Goal: Transaction & Acquisition: Purchase product/service

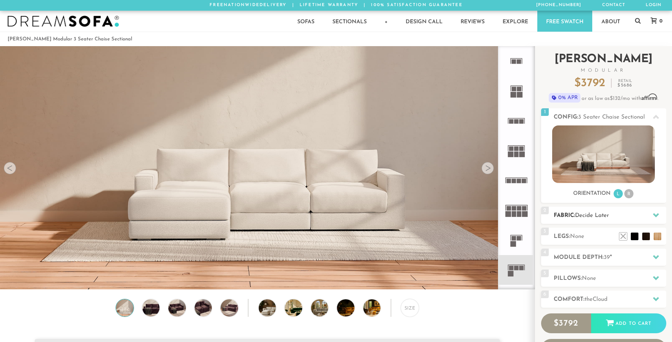
click at [615, 218] on h2 "Fabric: Decide Later" at bounding box center [610, 215] width 113 height 9
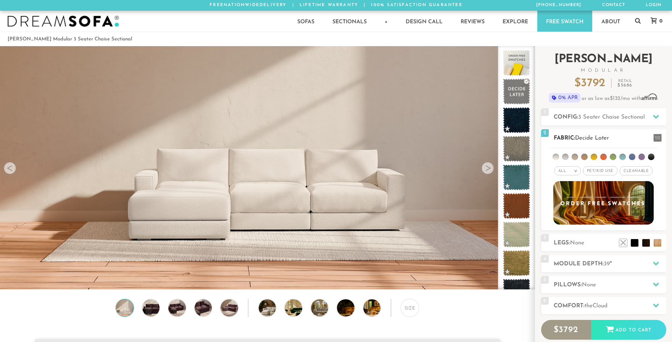
click at [613, 158] on li at bounding box center [613, 157] width 6 height 6
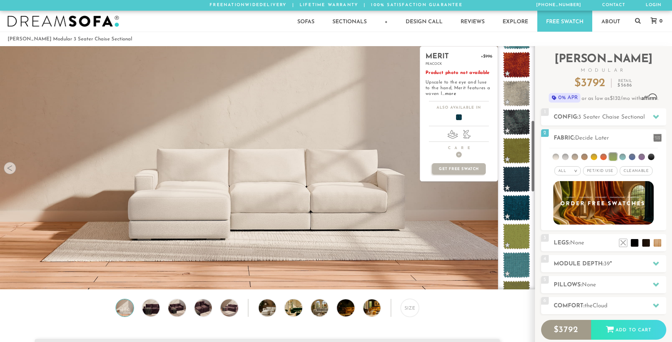
scroll to position [257, 0]
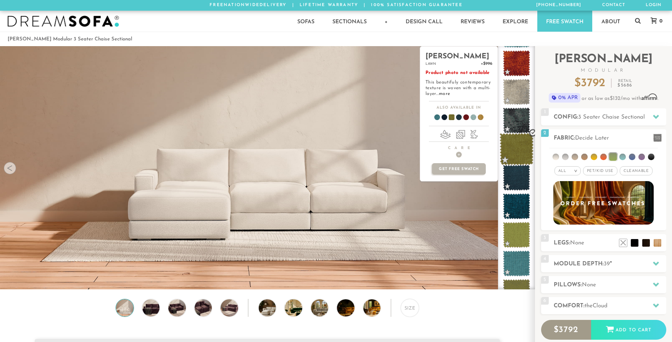
click at [521, 152] on span at bounding box center [516, 149] width 34 height 32
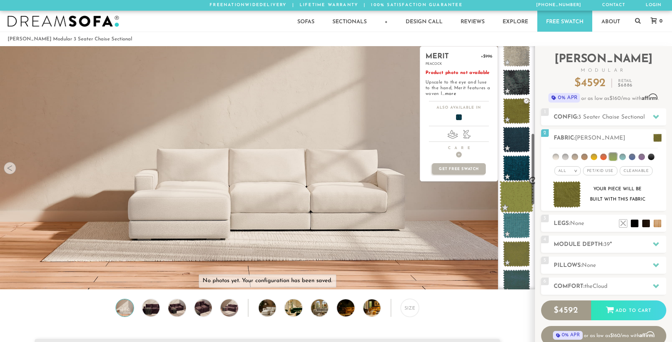
scroll to position [296, 0]
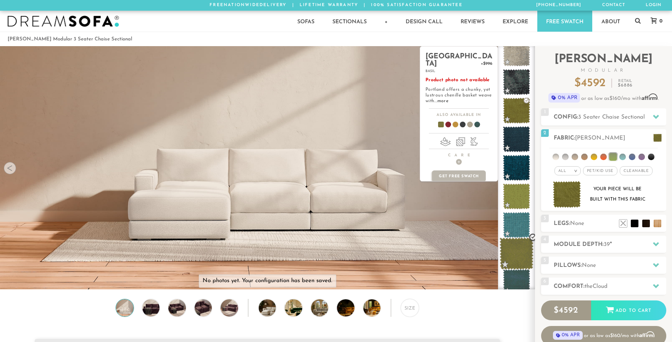
click at [517, 247] on span at bounding box center [516, 254] width 34 height 32
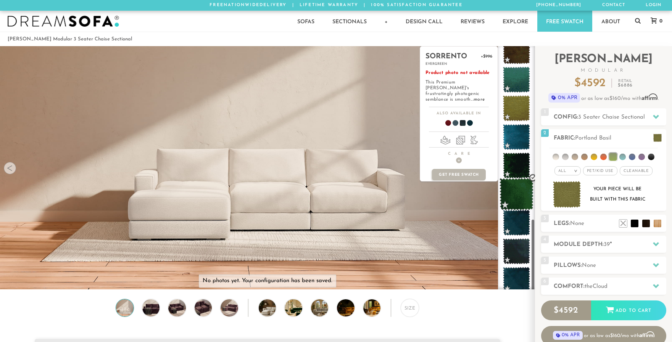
scroll to position [589, 0]
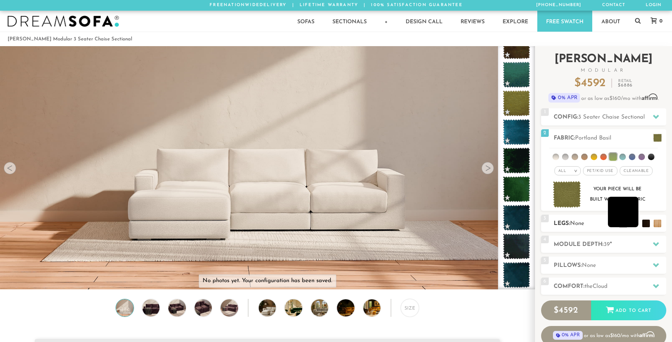
click at [635, 223] on li at bounding box center [623, 212] width 31 height 31
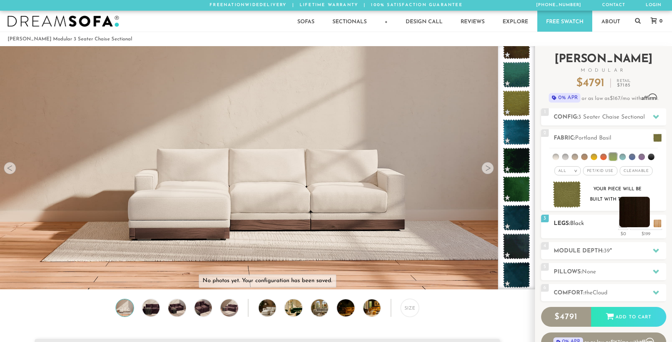
click at [644, 221] on li at bounding box center [634, 212] width 31 height 31
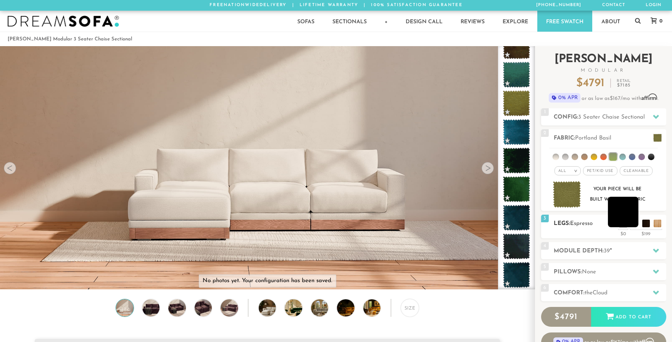
click at [637, 225] on li at bounding box center [623, 212] width 31 height 31
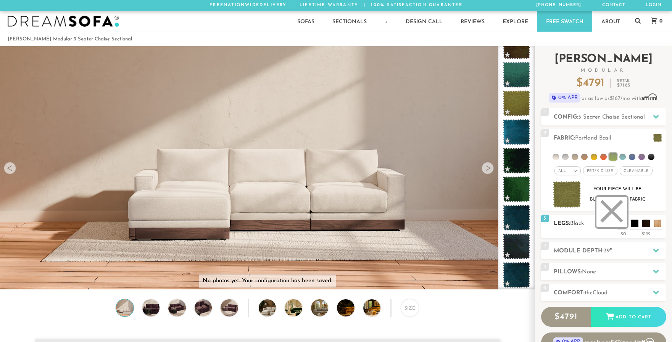
click at [621, 221] on li at bounding box center [611, 212] width 31 height 31
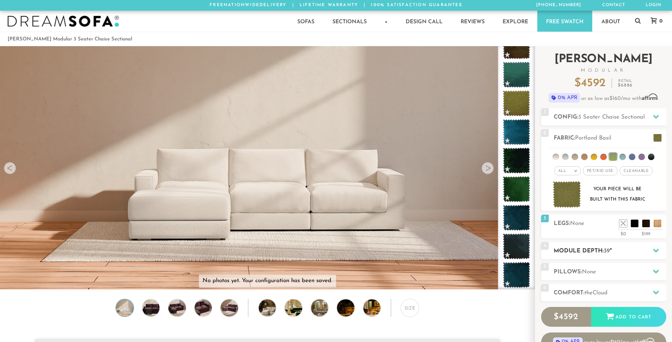
click at [633, 253] on h2 "Module Depth: 39 "" at bounding box center [610, 251] width 113 height 9
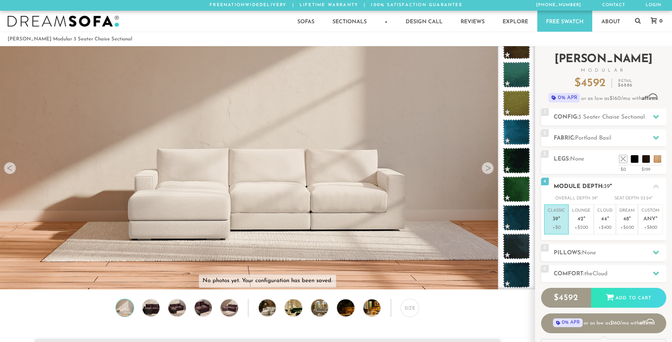
click at [549, 227] on p "+$0" at bounding box center [557, 227] width 18 height 7
click at [594, 254] on span "None" at bounding box center [589, 253] width 14 height 6
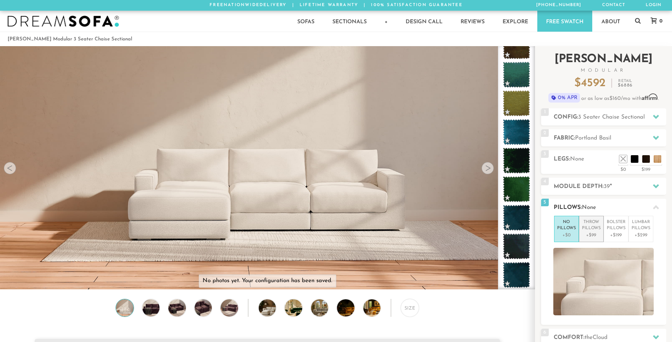
click at [591, 225] on p "Throw Pillows" at bounding box center [591, 225] width 19 height 13
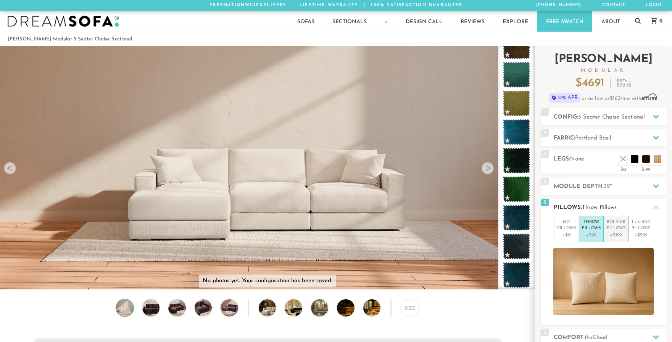
click at [622, 231] on p "Bolster Pillows" at bounding box center [616, 225] width 19 height 13
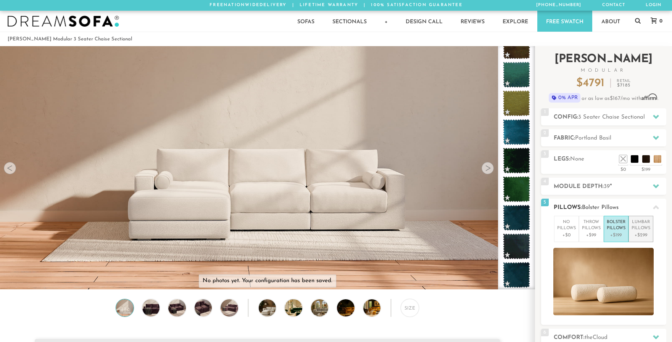
click at [636, 229] on p "Lumbar Pillows" at bounding box center [640, 225] width 19 height 13
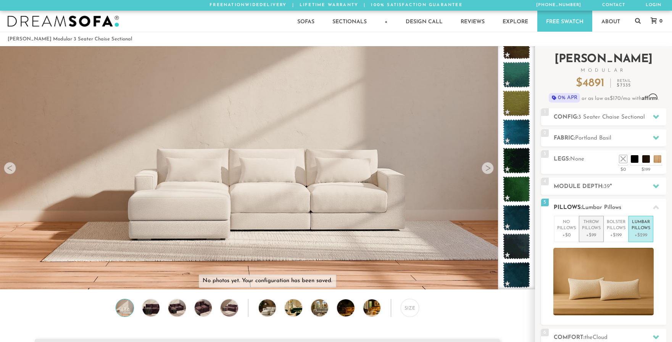
click at [594, 225] on p "Throw Pillows" at bounding box center [591, 225] width 19 height 13
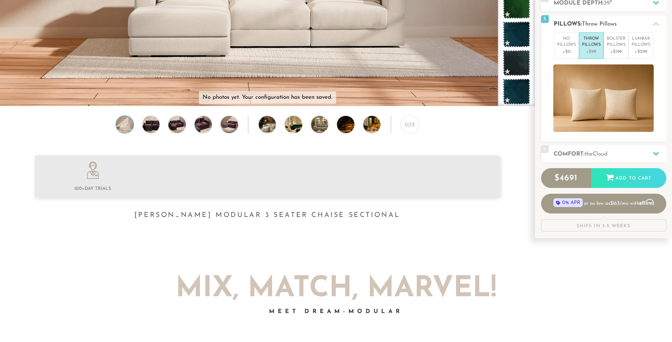
scroll to position [187, 0]
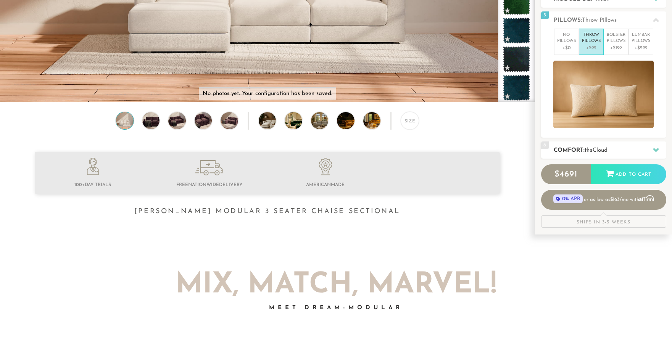
click at [597, 151] on span "Cloud" at bounding box center [600, 151] width 15 height 6
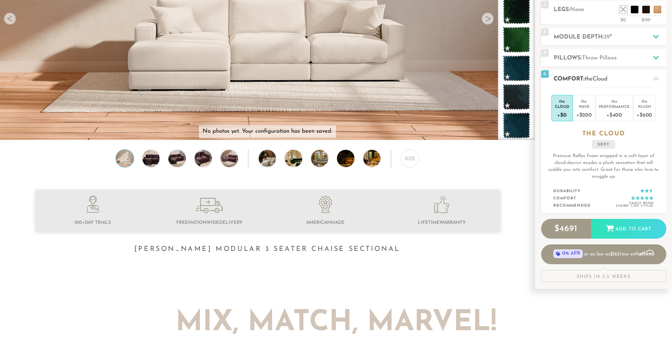
scroll to position [0, 0]
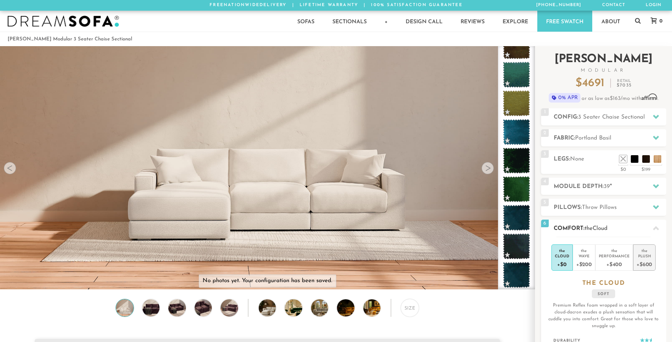
click at [647, 257] on div "Plush" at bounding box center [644, 255] width 16 height 5
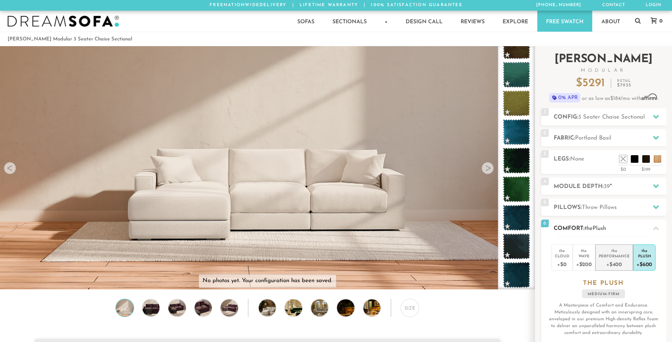
click at [618, 261] on div "+$400" at bounding box center [614, 264] width 31 height 11
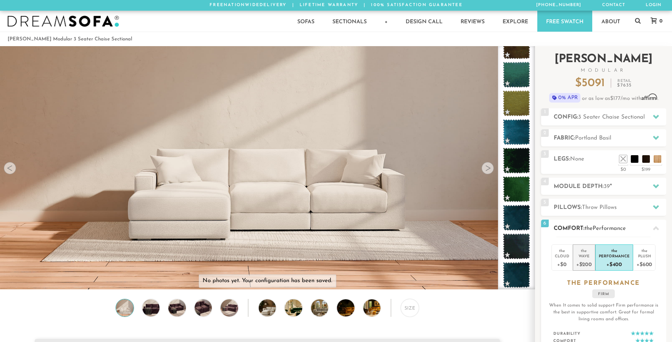
click at [587, 261] on div "+$200" at bounding box center [584, 264] width 16 height 11
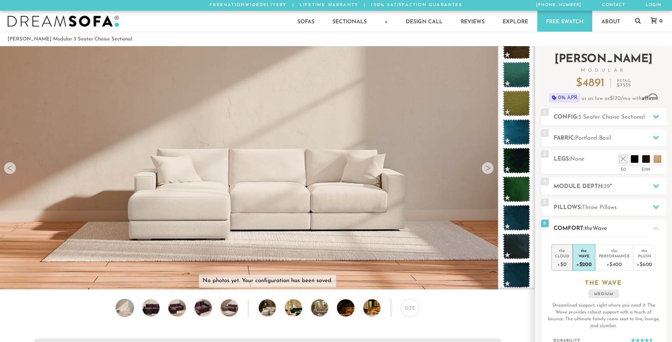
click at [563, 256] on div "Cloud" at bounding box center [562, 255] width 14 height 5
click at [584, 256] on div "Wave" at bounding box center [584, 255] width 16 height 5
click at [559, 254] on div "Cloud" at bounding box center [562, 255] width 14 height 5
click at [607, 137] on span "Portland Basil" at bounding box center [593, 138] width 36 height 6
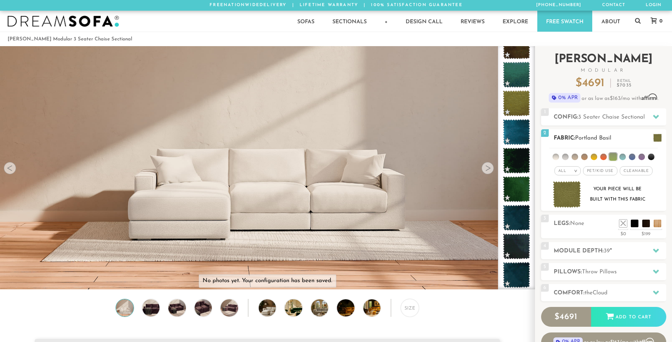
click at [605, 171] on span "Pet/Kid Use x" at bounding box center [600, 170] width 34 height 9
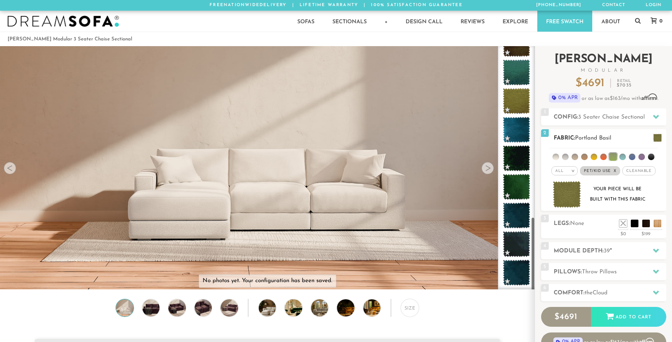
scroll to position [560, 0]
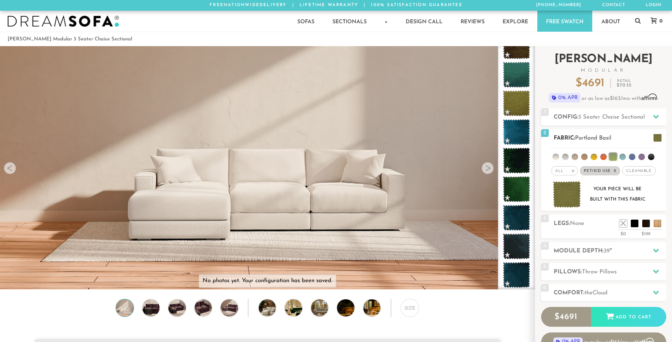
click at [637, 172] on span "Cleanable x" at bounding box center [638, 170] width 33 height 9
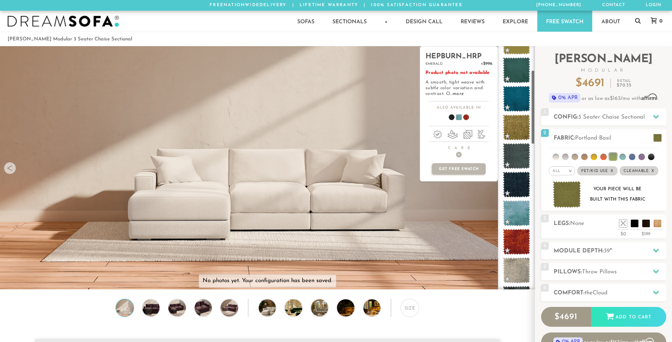
scroll to position [0, 0]
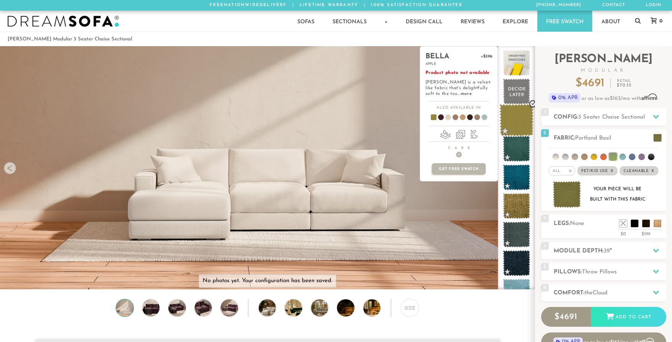
click at [518, 121] on span at bounding box center [516, 120] width 34 height 32
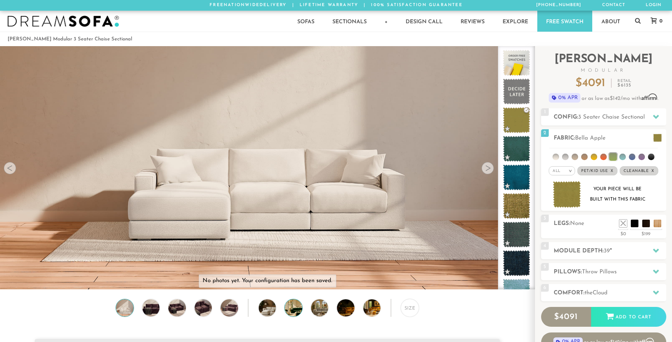
click at [296, 304] on img at bounding box center [300, 309] width 31 height 18
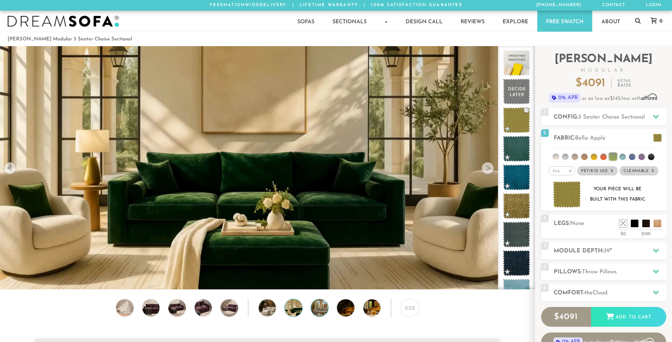
click at [320, 310] on img at bounding box center [326, 309] width 31 height 18
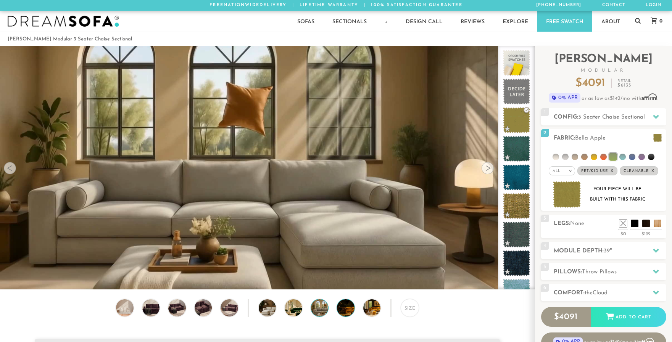
click at [348, 313] on img at bounding box center [352, 309] width 31 height 18
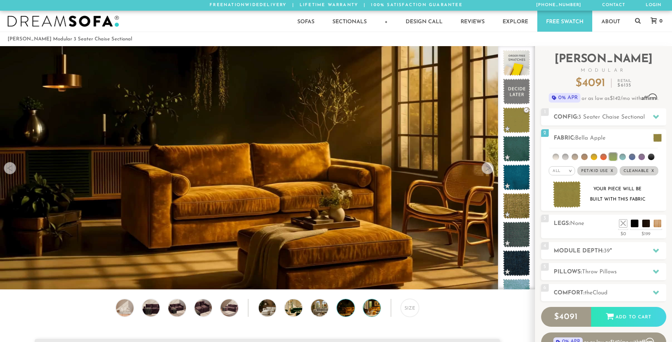
click at [369, 313] on img at bounding box center [378, 309] width 31 height 18
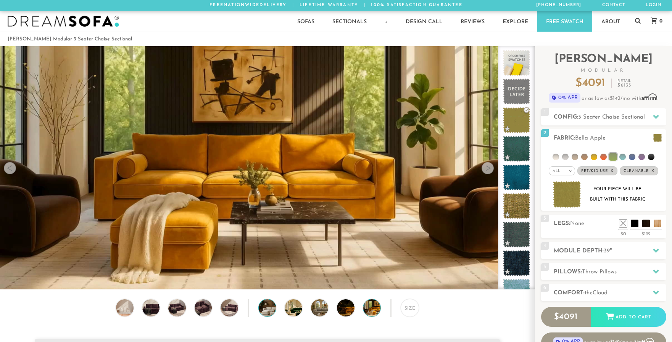
click at [266, 306] on img at bounding box center [274, 309] width 31 height 18
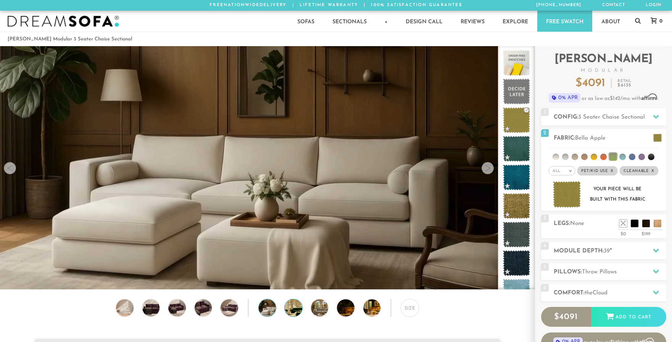
click at [294, 311] on img at bounding box center [300, 309] width 31 height 18
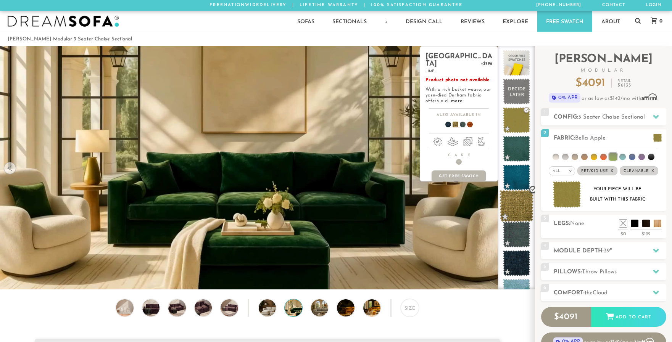
click at [515, 204] on span at bounding box center [516, 206] width 34 height 32
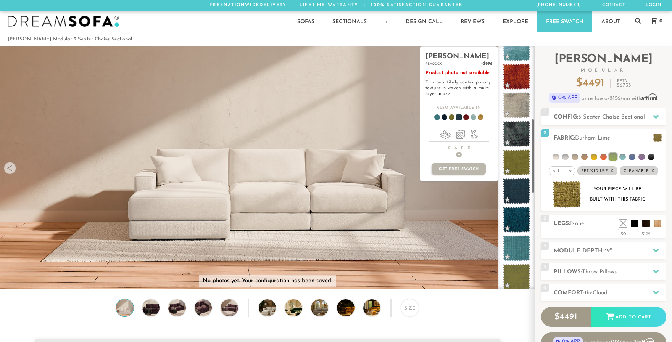
scroll to position [244, 0]
click at [520, 159] on span at bounding box center [516, 163] width 34 height 32
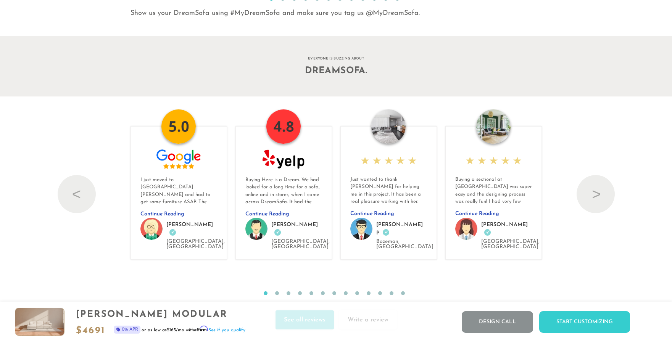
scroll to position [8486, 0]
